Goal: Information Seeking & Learning: Learn about a topic

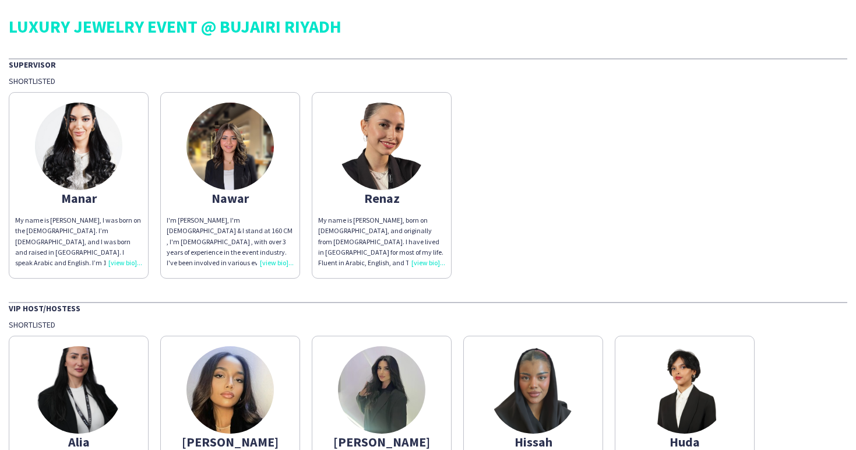
click at [83, 167] on img at bounding box center [78, 146] width 87 height 87
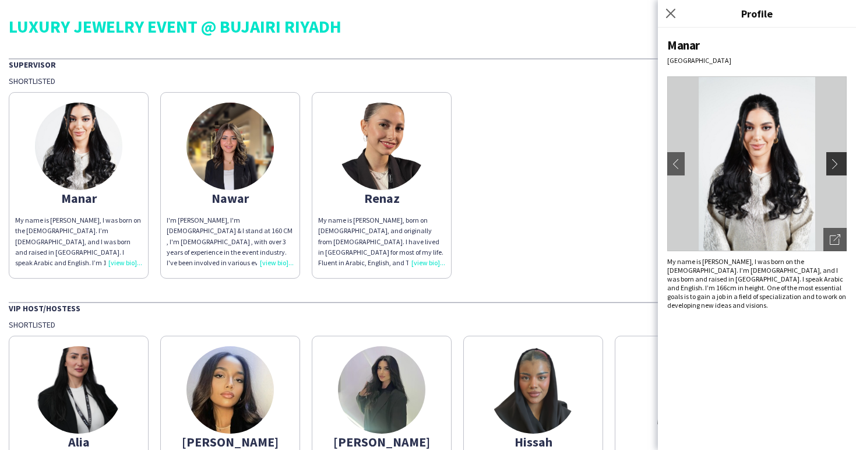
click at [835, 168] on app-icon "chevron-right" at bounding box center [837, 163] width 16 height 10
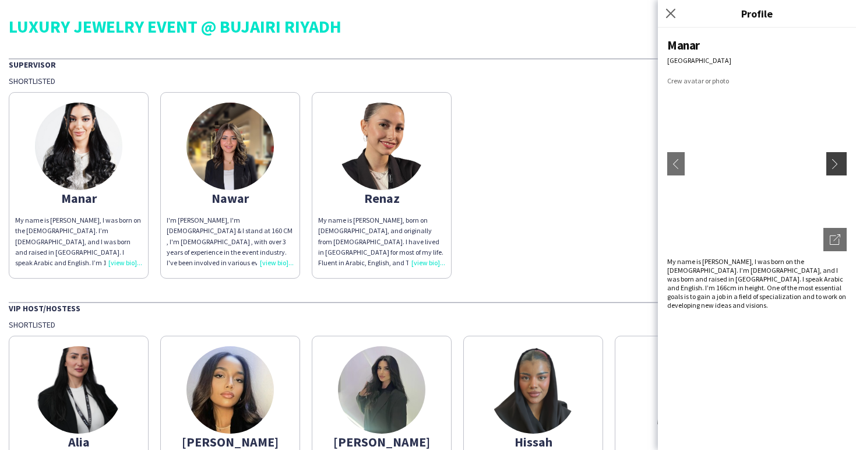
click at [835, 164] on app-icon "chevron-right" at bounding box center [837, 163] width 16 height 10
click at [677, 160] on app-icon "chevron-left" at bounding box center [675, 163] width 16 height 10
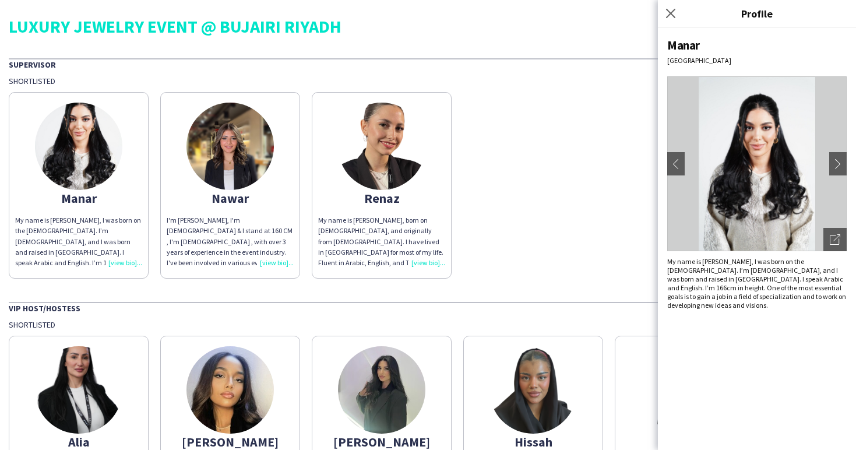
click at [590, 178] on div "Manar My name is [PERSON_NAME], I was born on the [DEMOGRAPHIC_DATA]. I’m [DEMO…" at bounding box center [428, 182] width 838 height 192
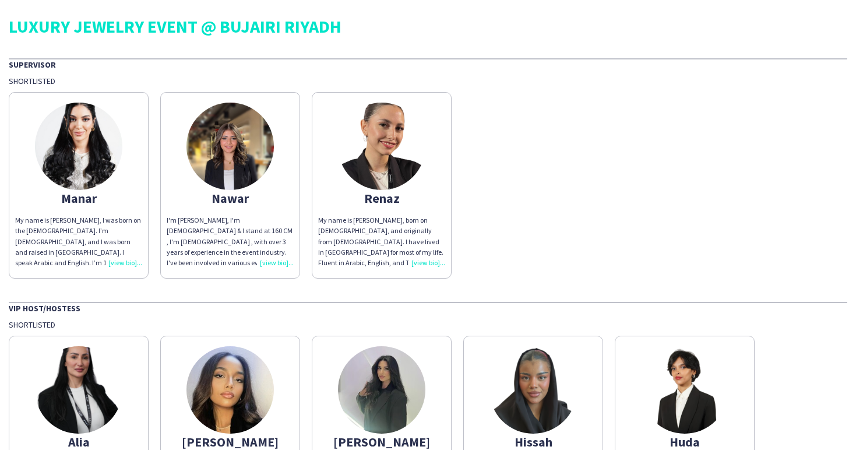
click at [220, 167] on img at bounding box center [229, 146] width 87 height 87
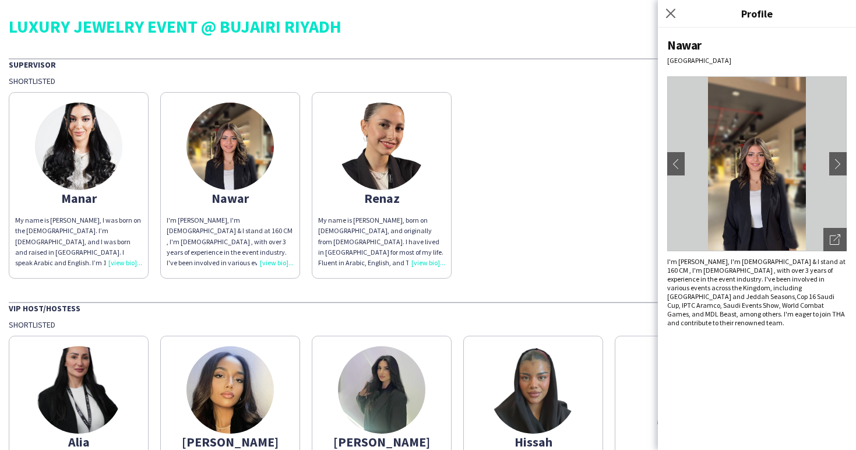
click at [549, 181] on div "Manar My name is [PERSON_NAME], I was born on the [DEMOGRAPHIC_DATA]. I’m [DEMO…" at bounding box center [428, 182] width 838 height 192
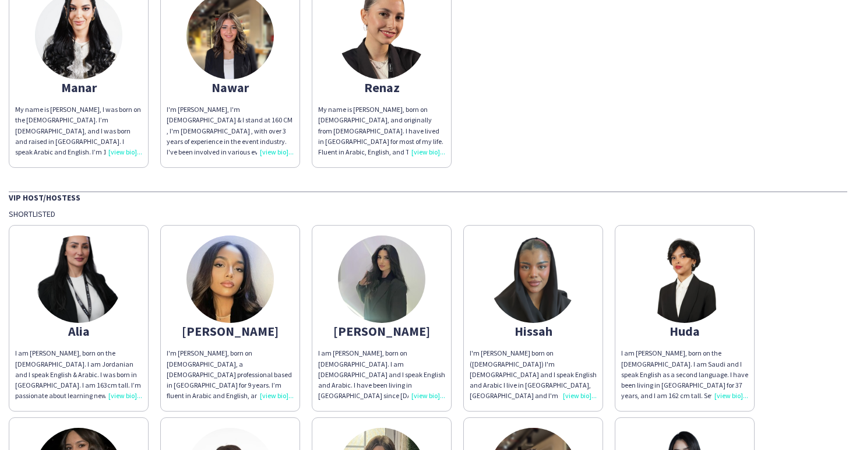
scroll to position [167, 0]
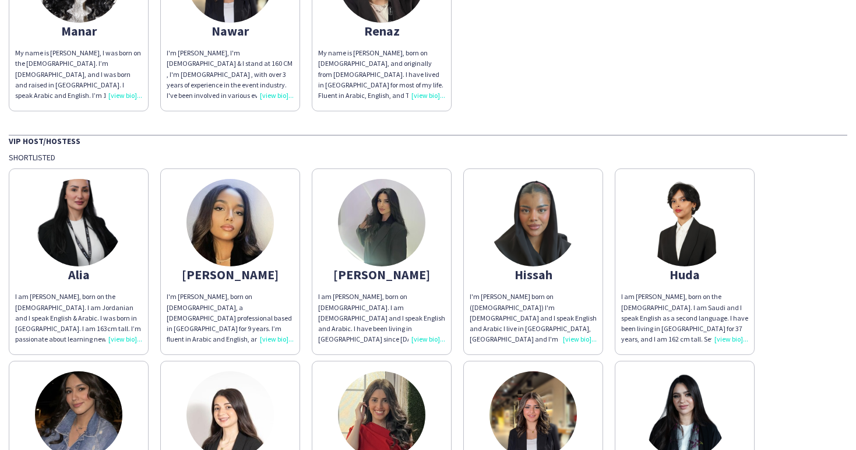
click at [105, 203] on img at bounding box center [78, 222] width 87 height 87
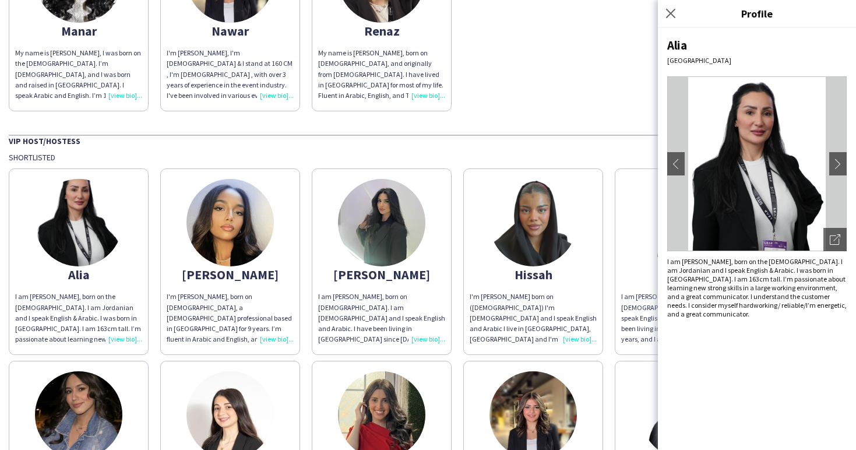
click at [168, 141] on div "VIP Host/Hostess" at bounding box center [428, 141] width 838 height 12
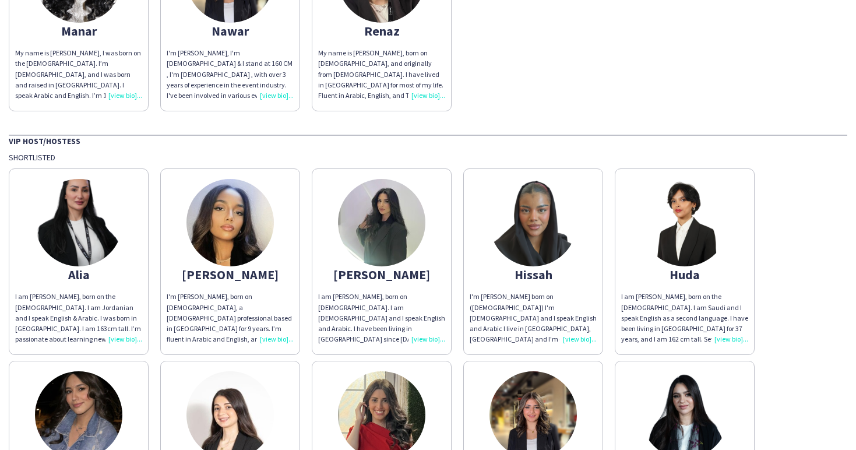
click at [679, 233] on img at bounding box center [684, 222] width 87 height 87
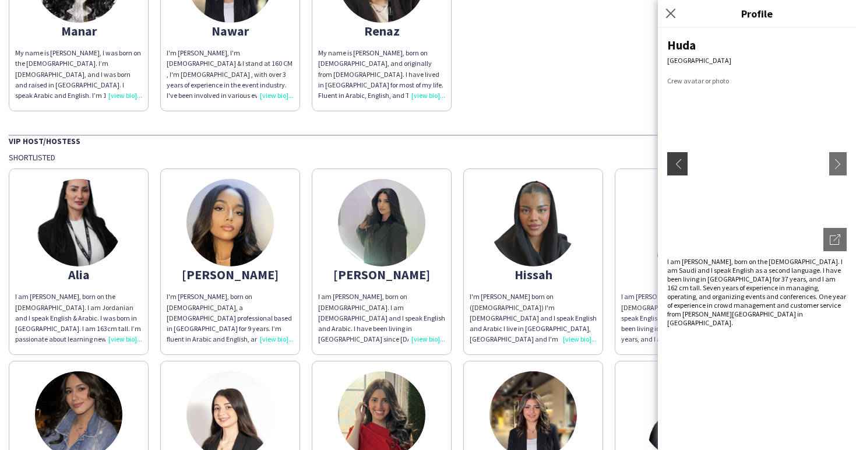
click at [677, 164] on app-icon "chevron-left" at bounding box center [675, 163] width 16 height 10
click at [613, 112] on div "LUXURY JEWELRY EVENT @ BUJAIRI RIYADH Supervisor Shortlisted Manar My name is […" at bounding box center [428, 291] width 856 height 916
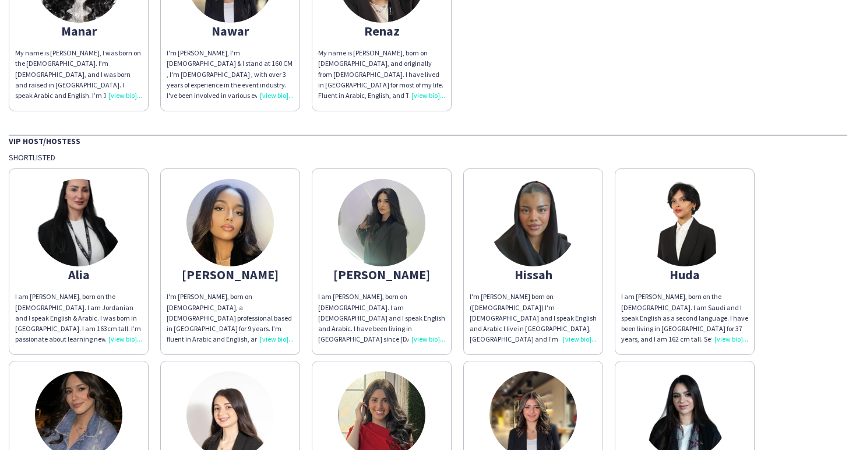
click at [689, 228] on img at bounding box center [684, 222] width 87 height 87
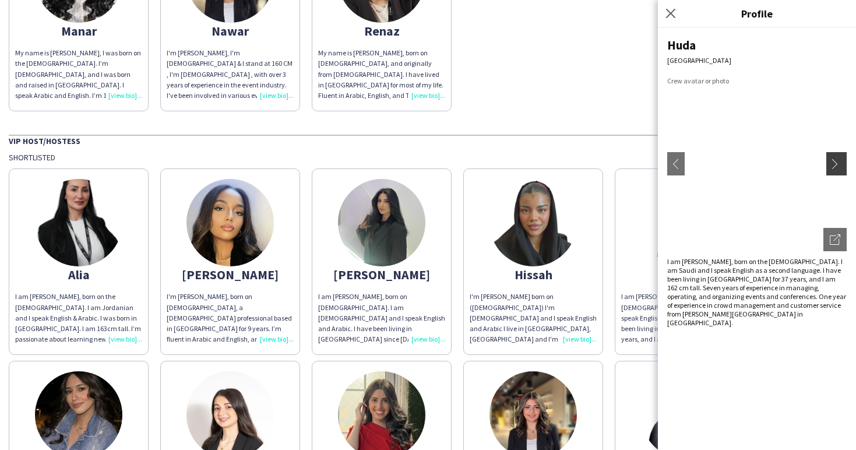
click at [838, 167] on app-icon "chevron-right" at bounding box center [837, 163] width 16 height 10
click at [675, 160] on app-icon "chevron-left" at bounding box center [675, 163] width 16 height 10
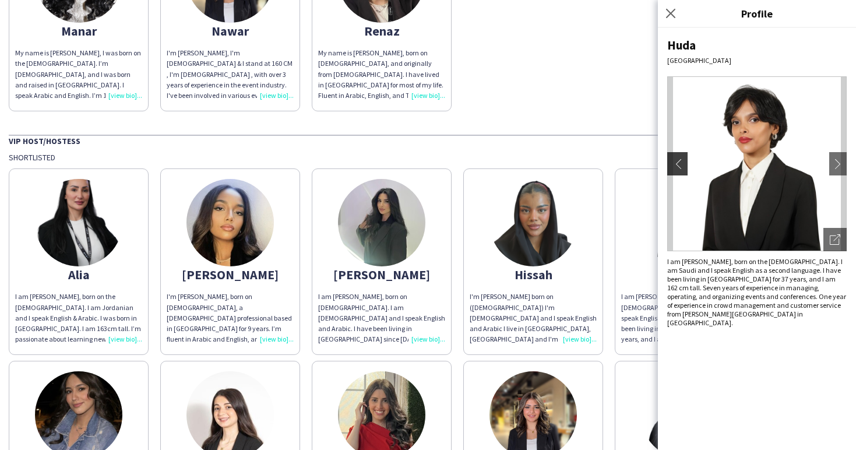
click at [675, 160] on app-icon "chevron-left" at bounding box center [675, 163] width 16 height 10
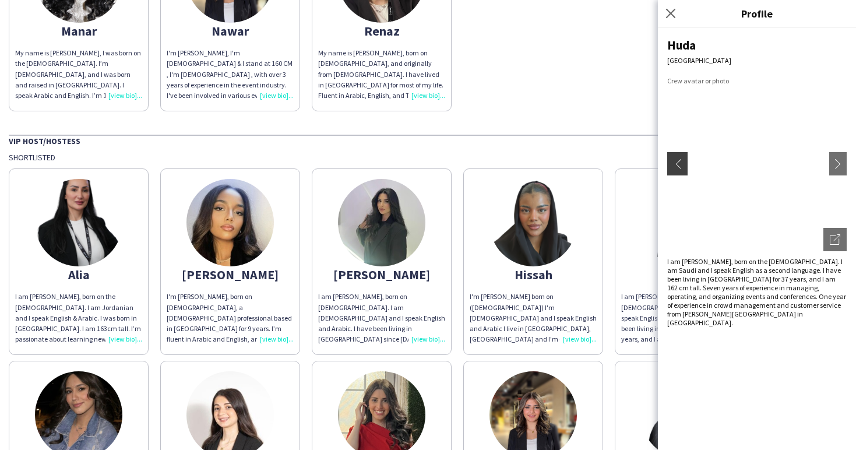
click at [675, 160] on app-icon "chevron-left" at bounding box center [675, 163] width 16 height 10
click at [838, 163] on app-icon "chevron-right" at bounding box center [837, 163] width 16 height 10
click at [680, 163] on app-icon "chevron-left" at bounding box center [675, 163] width 16 height 10
click at [667, 9] on icon at bounding box center [670, 13] width 11 height 11
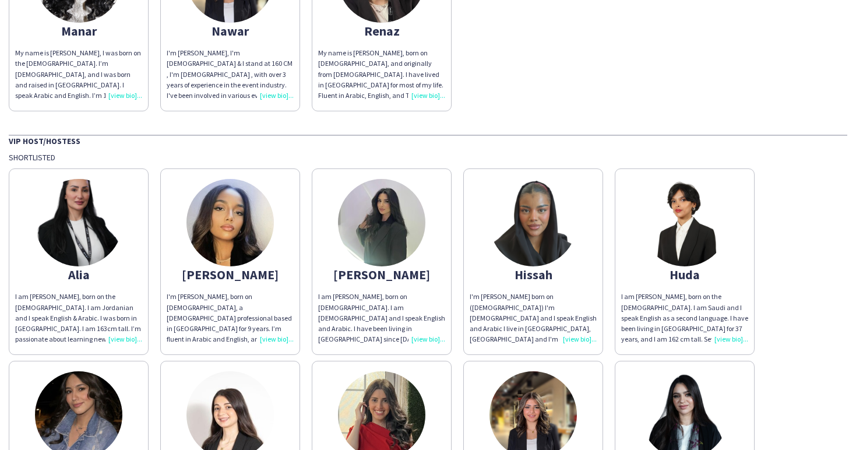
click at [531, 263] on img at bounding box center [532, 222] width 87 height 87
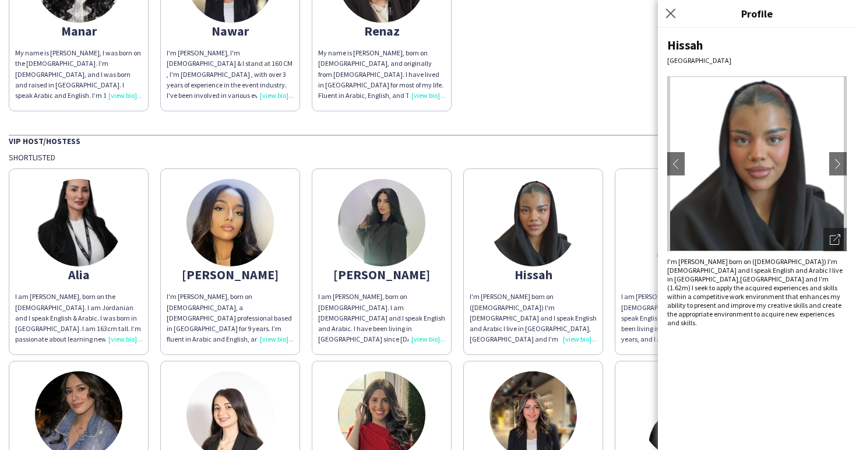
click at [640, 243] on app-share-pages-crew-card "Huda I am [PERSON_NAME], born on the [DEMOGRAPHIC_DATA]. I am Saudi and I speak…" at bounding box center [684, 261] width 140 height 186
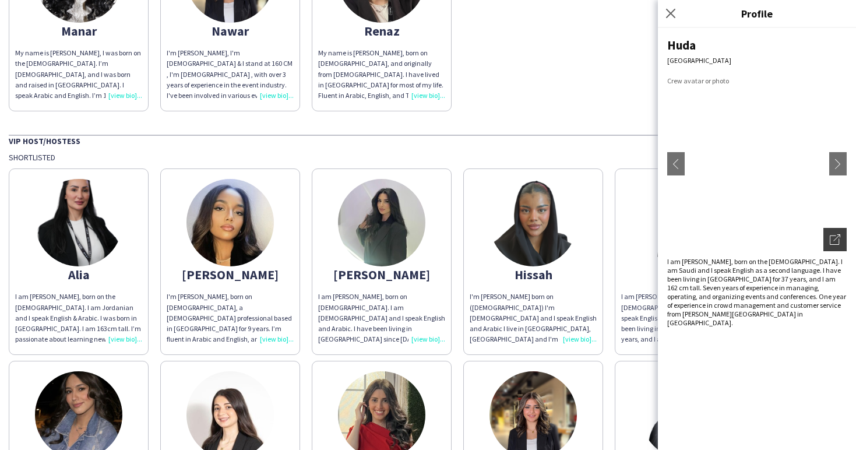
click at [837, 238] on icon "Open photos pop-in" at bounding box center [834, 239] width 10 height 10
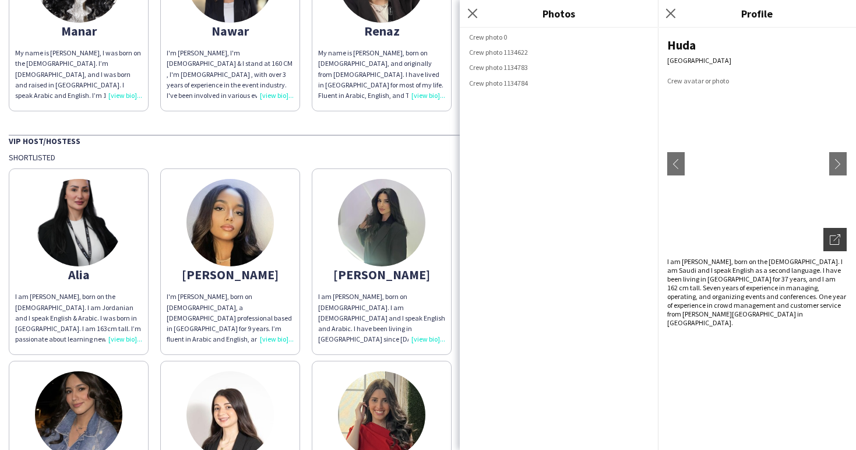
click at [837, 238] on icon "Open photos pop-in" at bounding box center [834, 239] width 10 height 10
click at [473, 15] on icon at bounding box center [472, 13] width 11 height 11
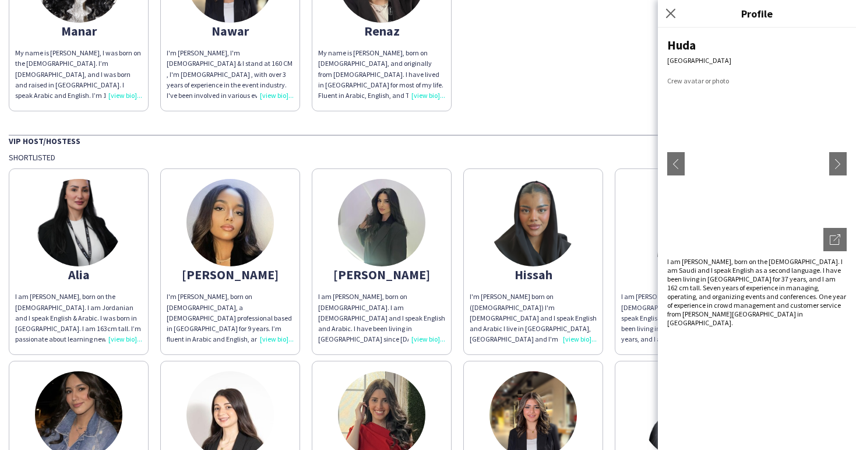
click at [605, 67] on div "Manar My name is [PERSON_NAME], I was born on the [DEMOGRAPHIC_DATA]. I’m [DEMO…" at bounding box center [428, 15] width 838 height 192
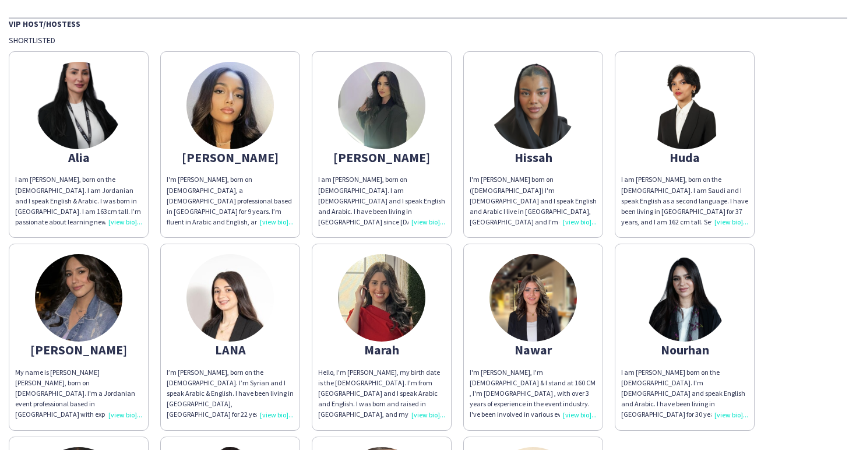
scroll to position [308, 0]
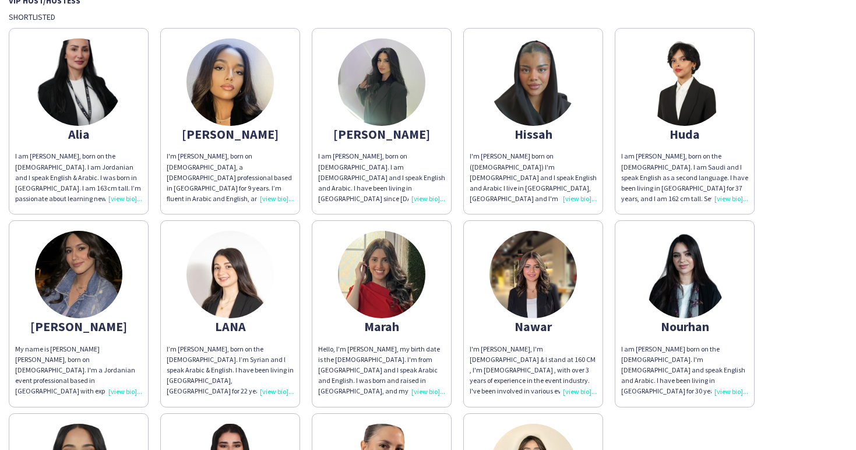
click at [82, 267] on img at bounding box center [78, 274] width 87 height 87
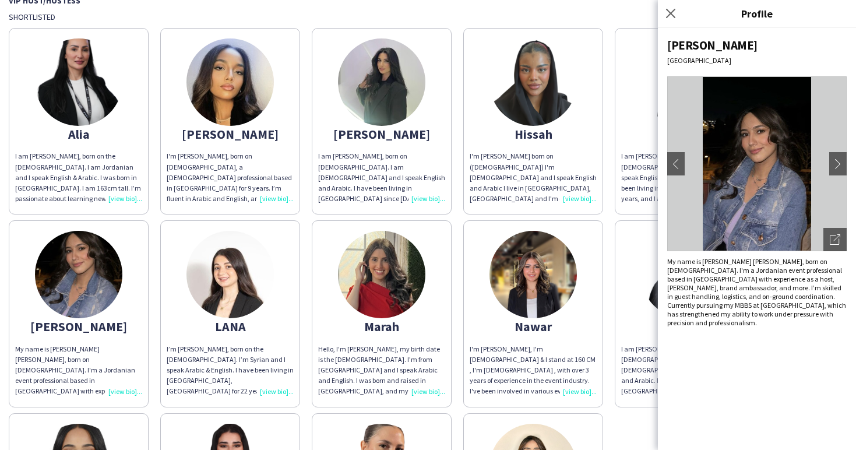
click at [82, 267] on img at bounding box center [78, 274] width 87 height 87
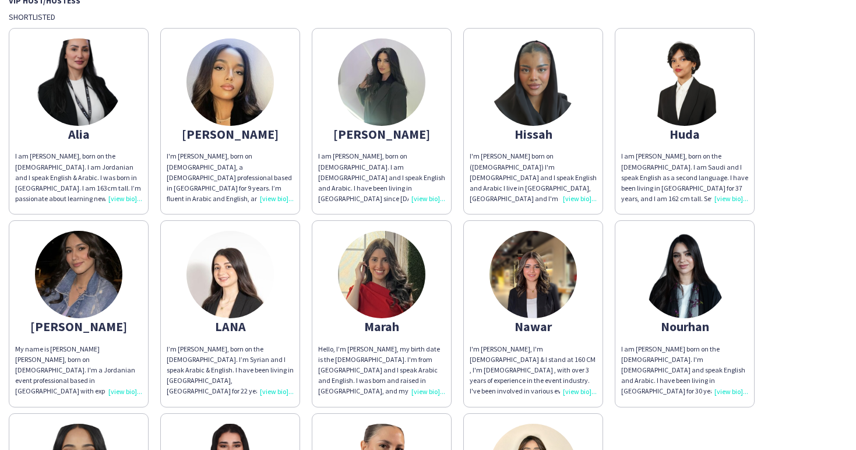
click at [231, 301] on img at bounding box center [229, 274] width 87 height 87
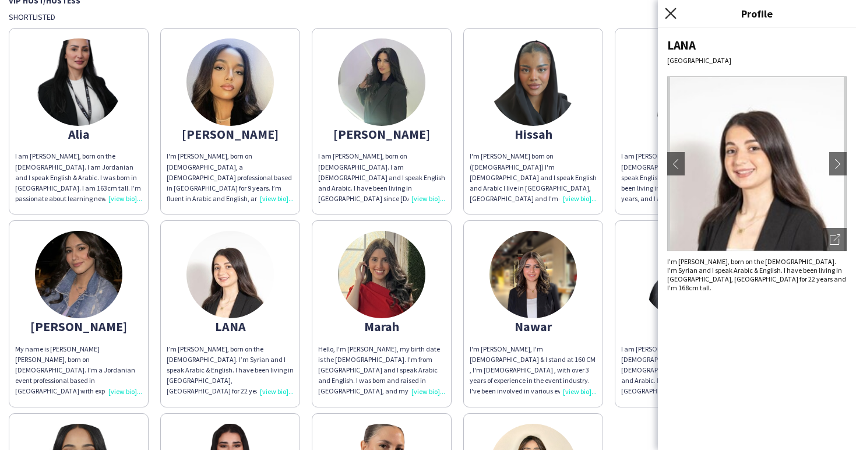
click at [669, 13] on icon "Close pop-in" at bounding box center [670, 13] width 11 height 11
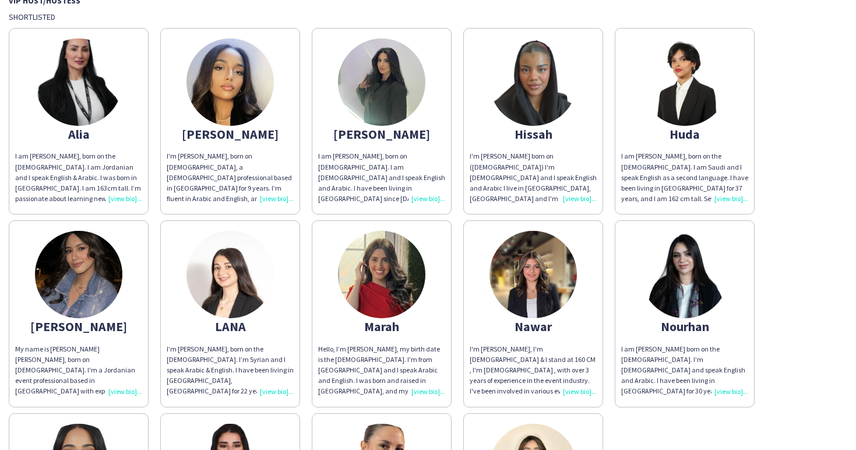
click at [698, 260] on img at bounding box center [684, 274] width 87 height 87
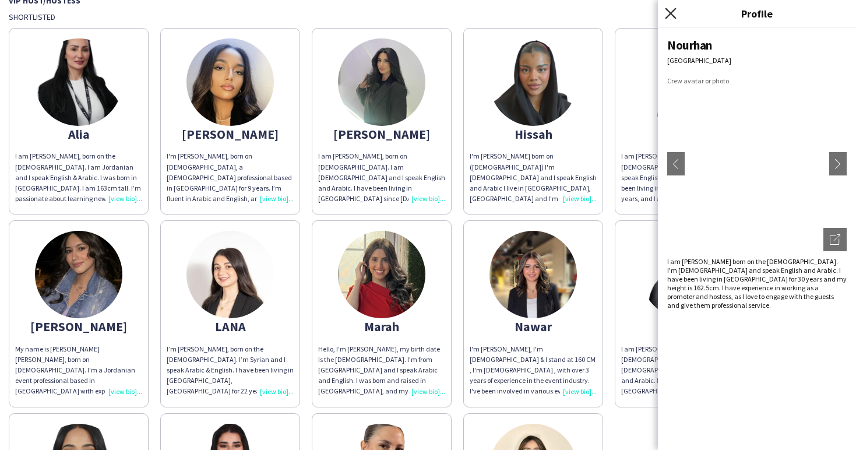
click at [667, 14] on icon "Close pop-in" at bounding box center [670, 13] width 11 height 11
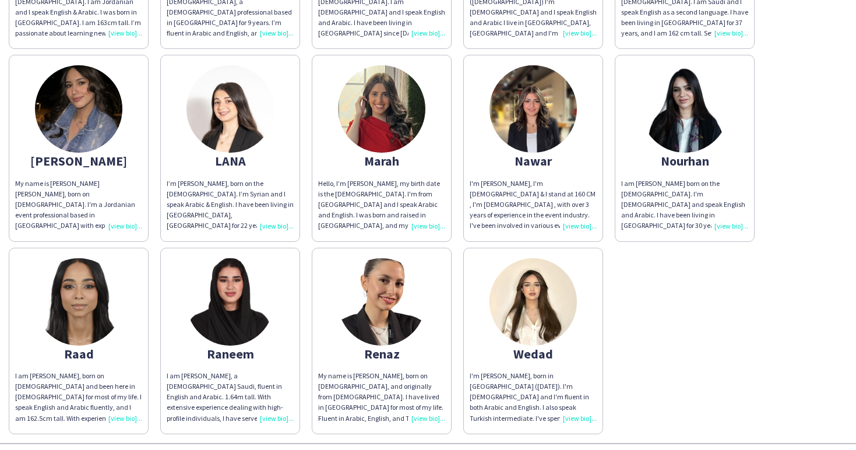
scroll to position [482, 0]
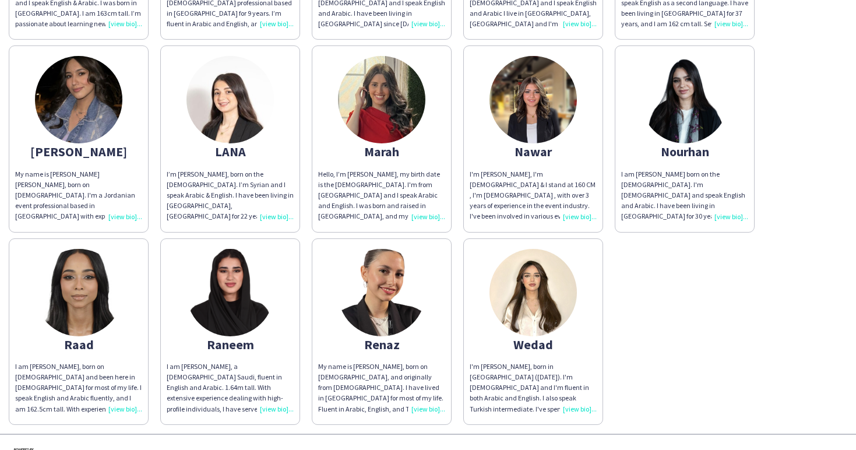
click at [232, 309] on img at bounding box center [229, 292] width 87 height 87
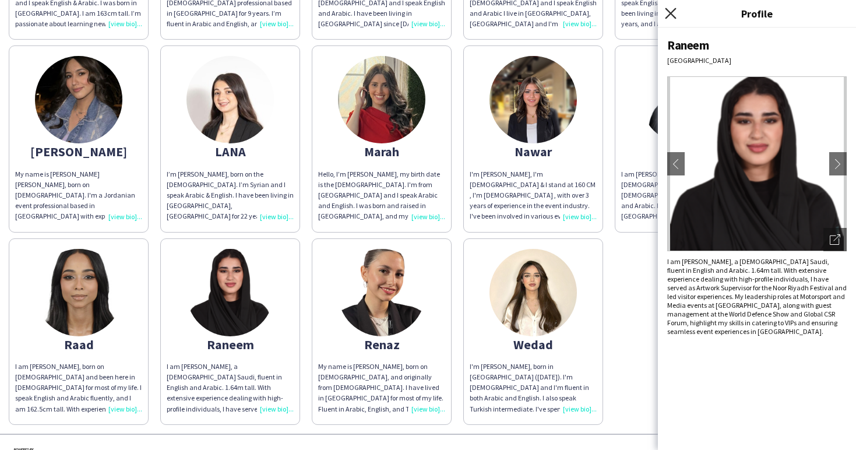
click at [669, 12] on icon at bounding box center [670, 13] width 11 height 11
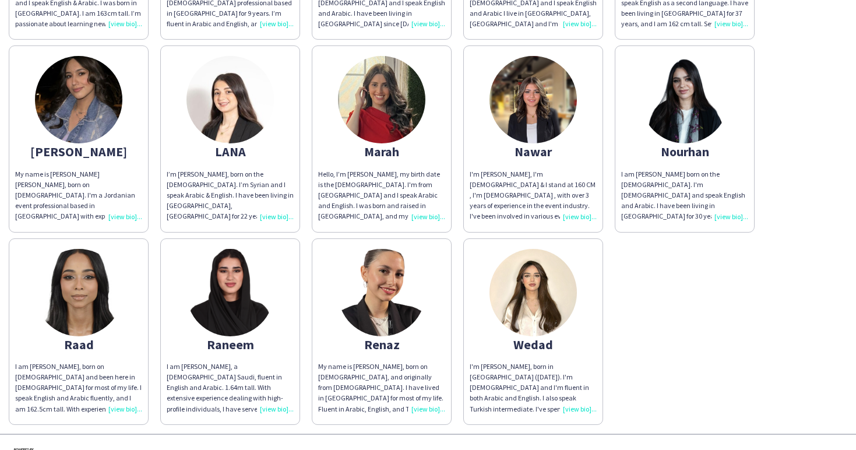
click at [684, 150] on div "Nourhan" at bounding box center [684, 151] width 127 height 10
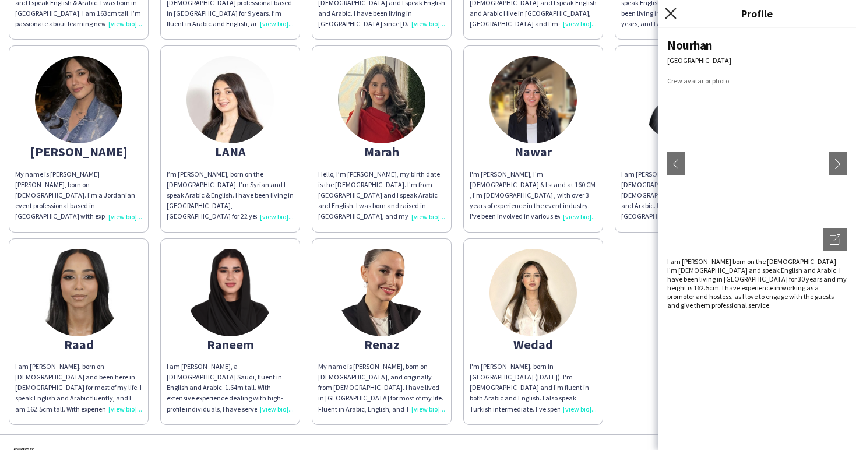
click at [667, 9] on icon "Close pop-in" at bounding box center [670, 13] width 11 height 11
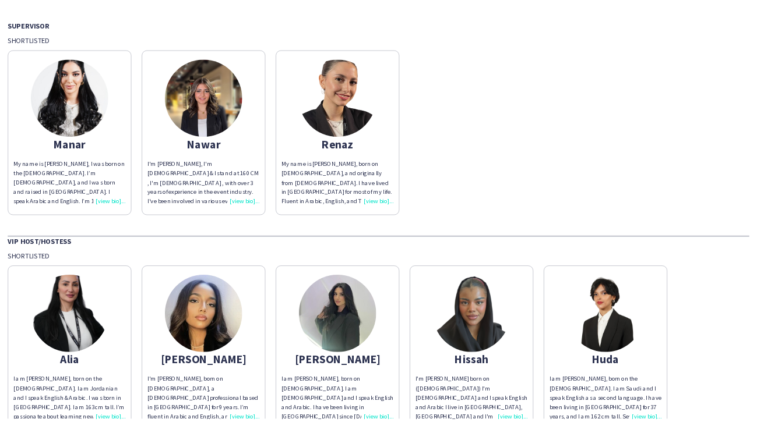
scroll to position [47, 0]
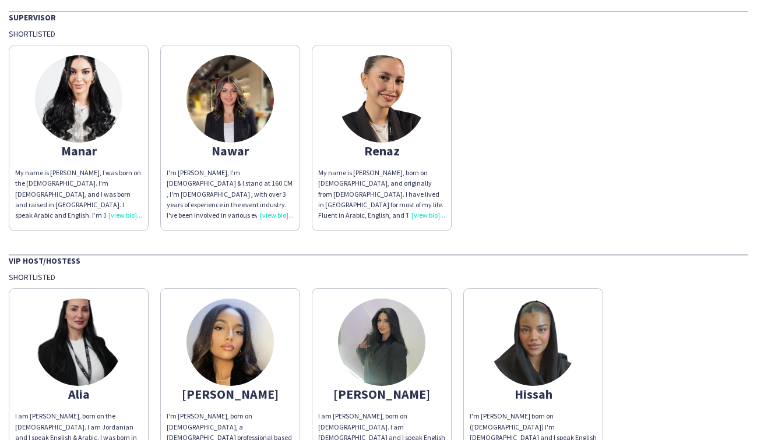
click at [567, 355] on img at bounding box center [532, 342] width 87 height 87
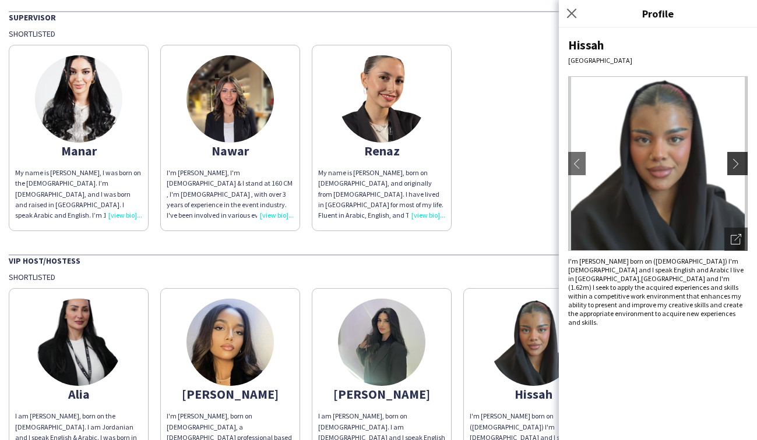
click at [737, 165] on app-icon "chevron-right" at bounding box center [738, 163] width 16 height 10
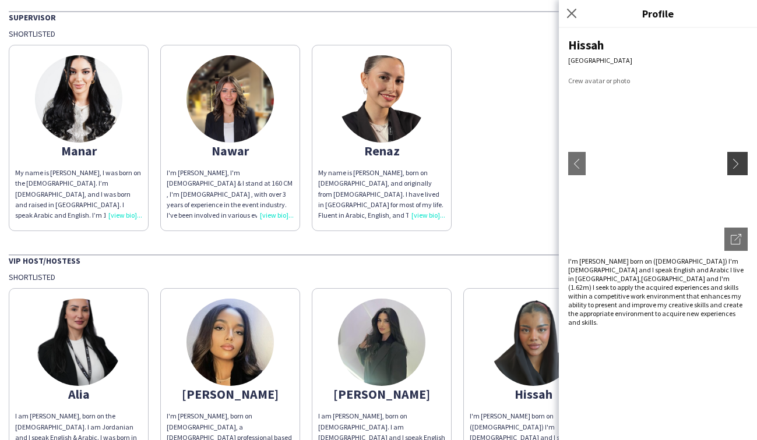
click at [737, 165] on app-icon "chevron-right" at bounding box center [738, 163] width 16 height 10
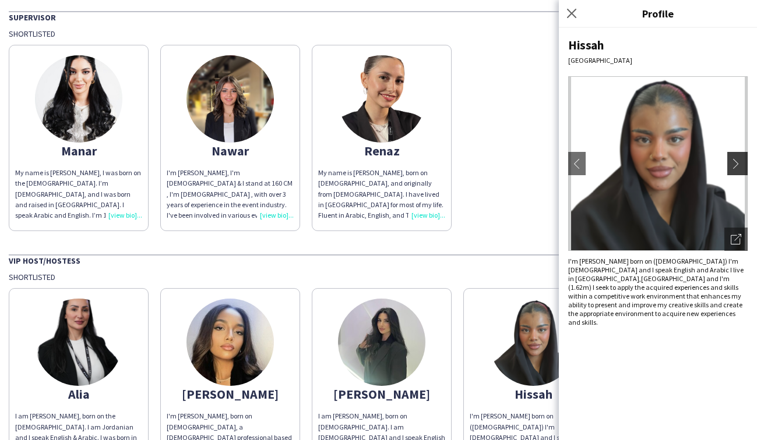
click at [737, 165] on app-icon "chevron-right" at bounding box center [738, 163] width 16 height 10
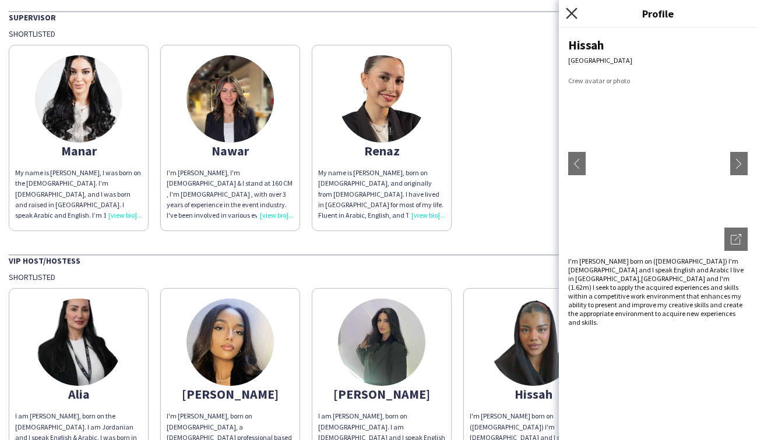
click at [568, 15] on icon at bounding box center [571, 13] width 11 height 11
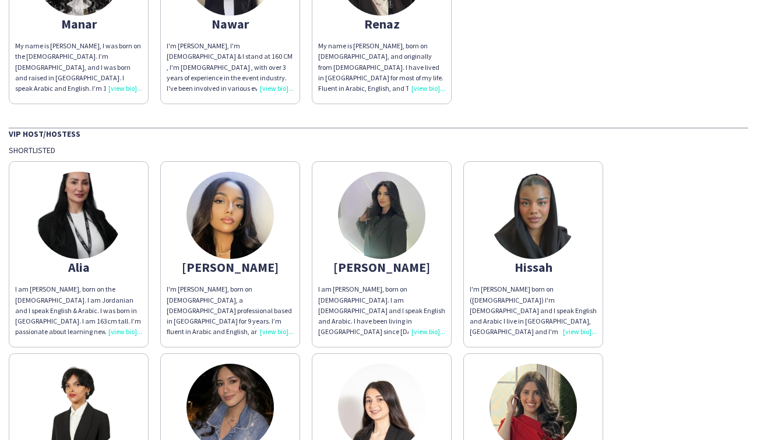
scroll to position [184, 0]
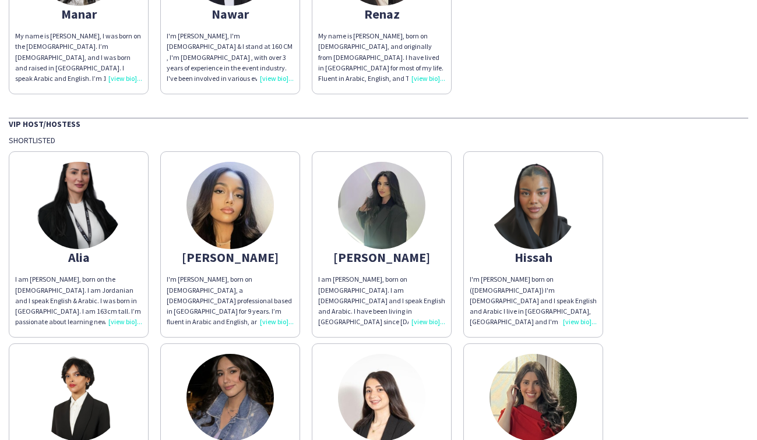
click at [373, 259] on div "[PERSON_NAME]" at bounding box center [381, 257] width 127 height 10
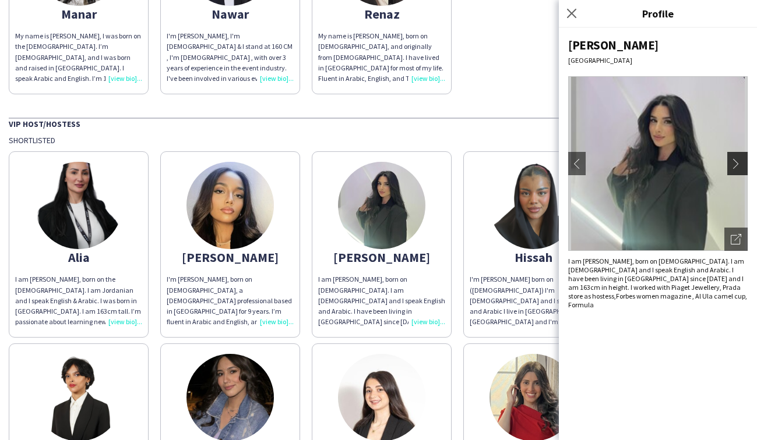
click at [738, 162] on app-icon "chevron-right" at bounding box center [738, 163] width 16 height 10
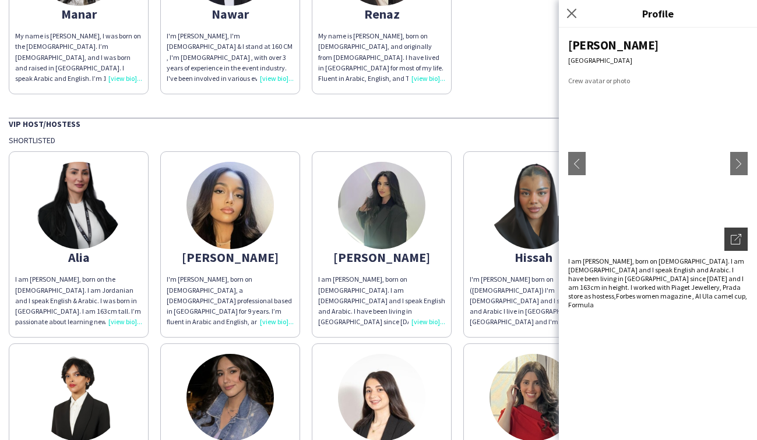
click at [736, 238] on icon "Open photos pop-in" at bounding box center [735, 239] width 10 height 10
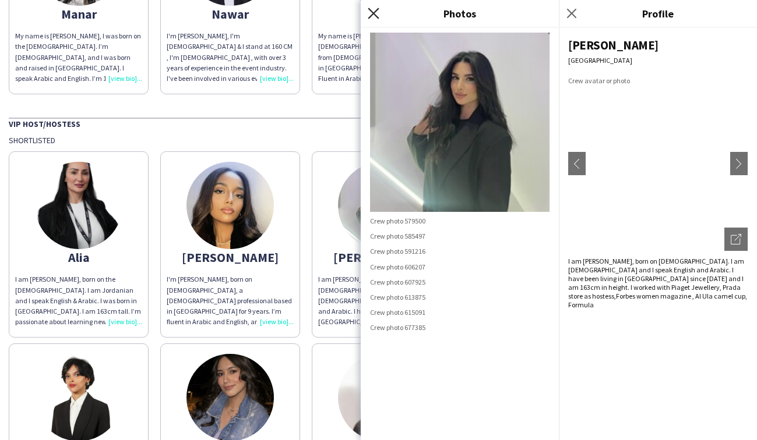
click at [373, 12] on icon "Close pop-in" at bounding box center [373, 13] width 11 height 11
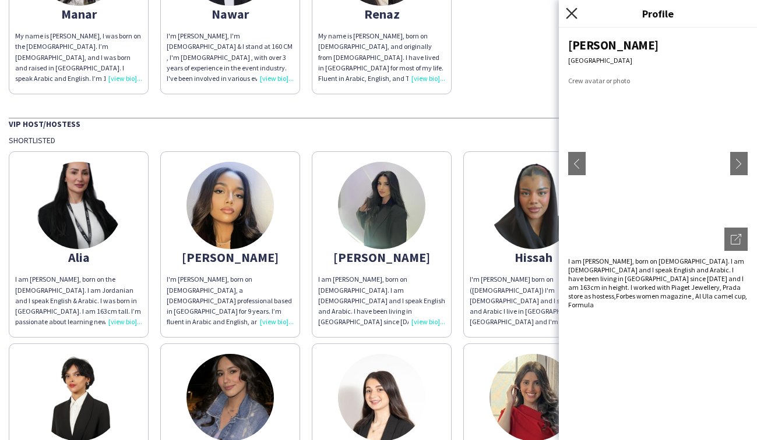
click at [572, 12] on icon at bounding box center [571, 13] width 11 height 11
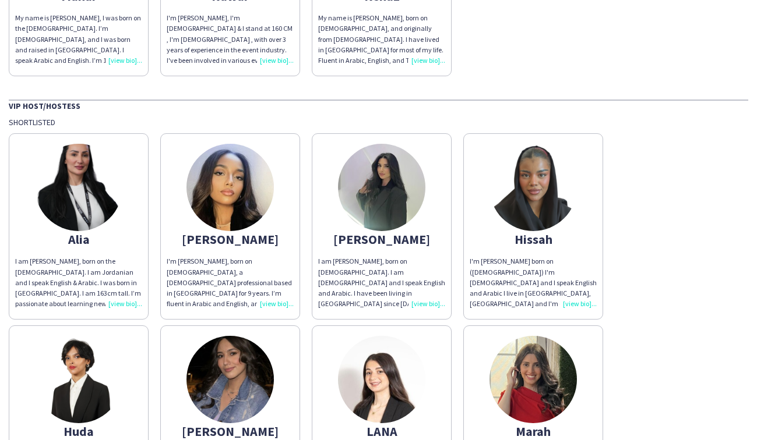
scroll to position [0, 0]
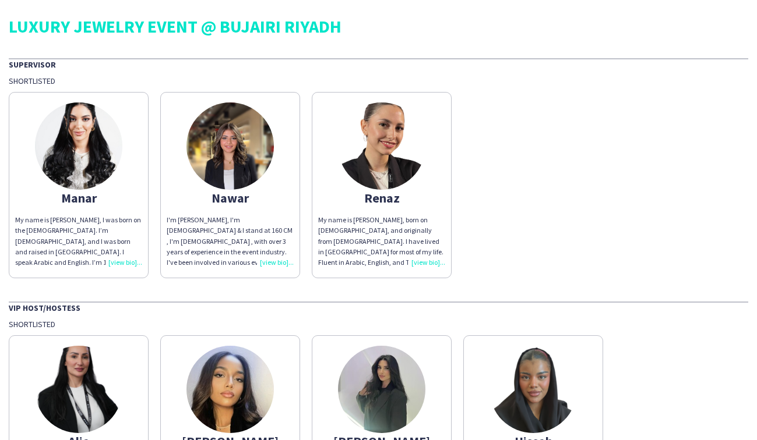
click at [497, 108] on div "Manar My name is [PERSON_NAME], I was born on the [DEMOGRAPHIC_DATA]. I’m [DEMO…" at bounding box center [378, 182] width 739 height 192
